Goal: Navigation & Orientation: Find specific page/section

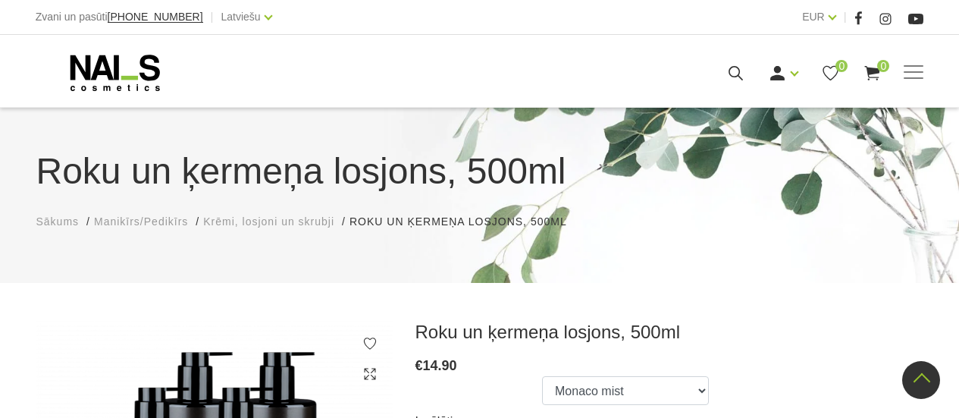
scroll to position [775, 0]
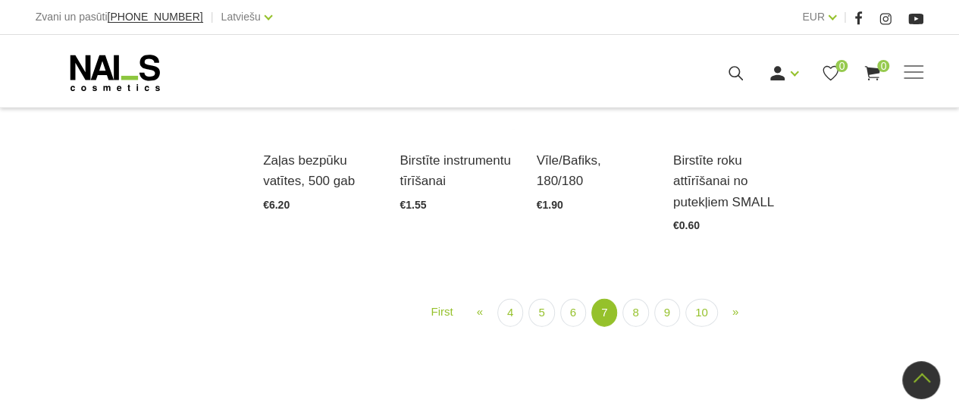
scroll to position [1717, 0]
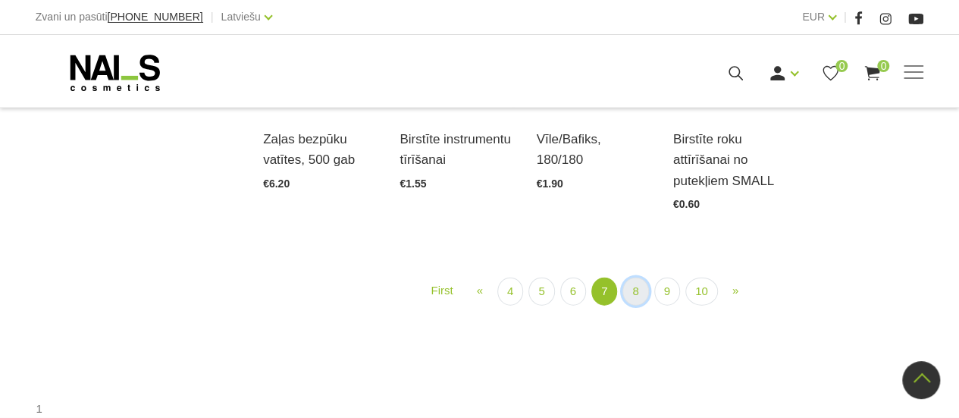
click at [624, 291] on link "8" at bounding box center [635, 291] width 26 height 28
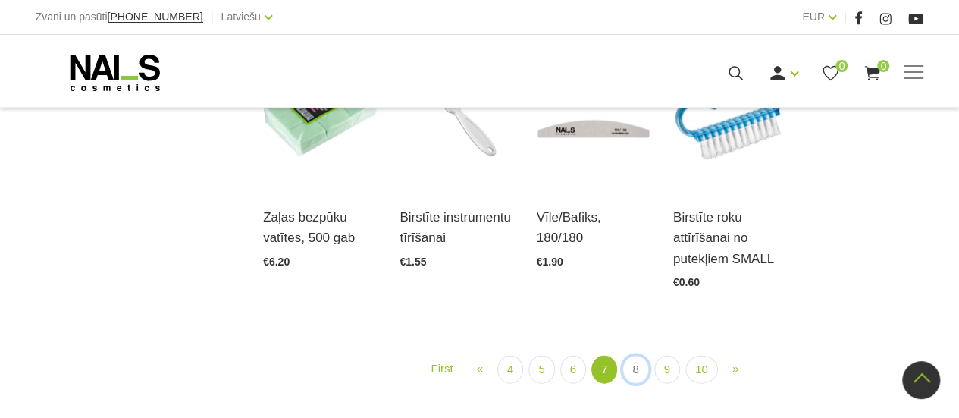
scroll to position [1656, 0]
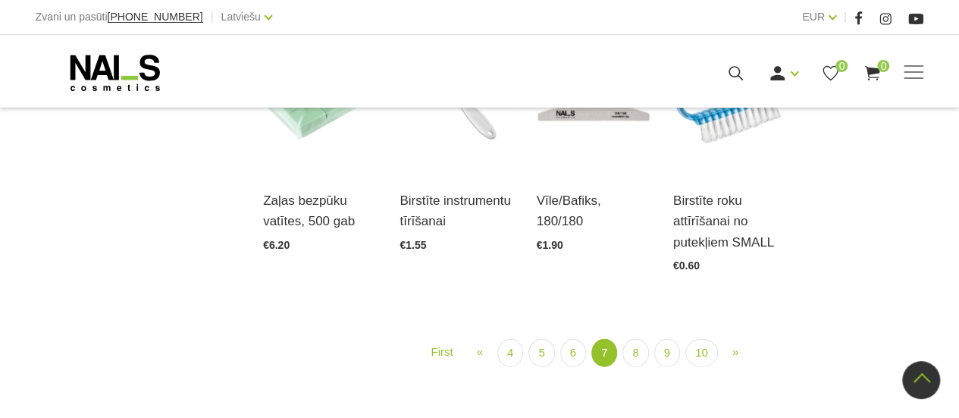
click at [648, 355] on ul "First « Prev 4 5 6 7 (current) 8 9 10 » Next" at bounding box center [593, 353] width 660 height 28
click at [629, 354] on link "8" at bounding box center [635, 353] width 26 height 28
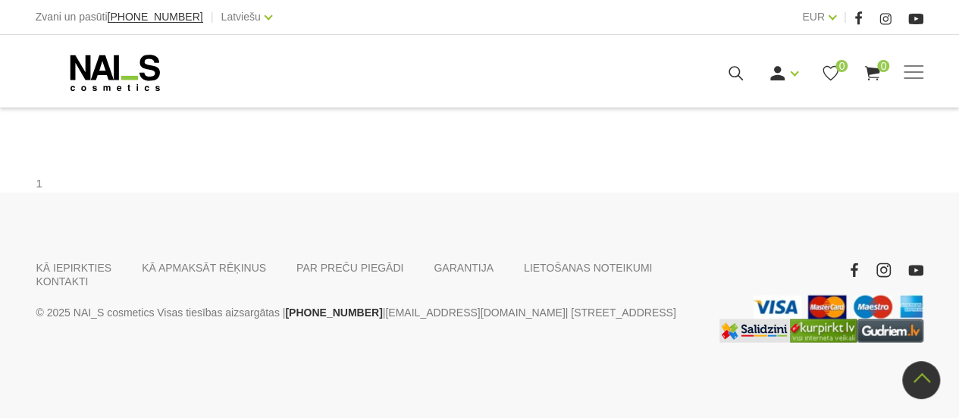
scroll to position [1799, 0]
click at [663, 80] on link "9" at bounding box center [667, 66] width 26 height 28
click at [691, 80] on link "10" at bounding box center [701, 66] width 33 height 28
